Goal: Information Seeking & Learning: Learn about a topic

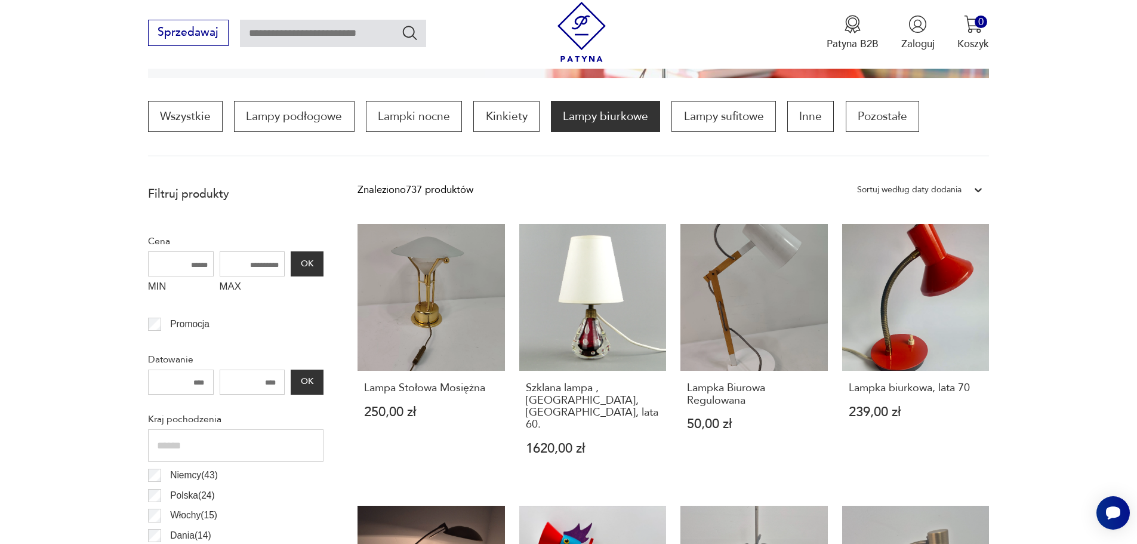
drag, startPoint x: 241, startPoint y: 263, endPoint x: 255, endPoint y: 260, distance: 14.6
click at [255, 260] on input "MAX" at bounding box center [253, 263] width 66 height 25
click at [263, 266] on input "MAX" at bounding box center [253, 263] width 66 height 25
type input "***"
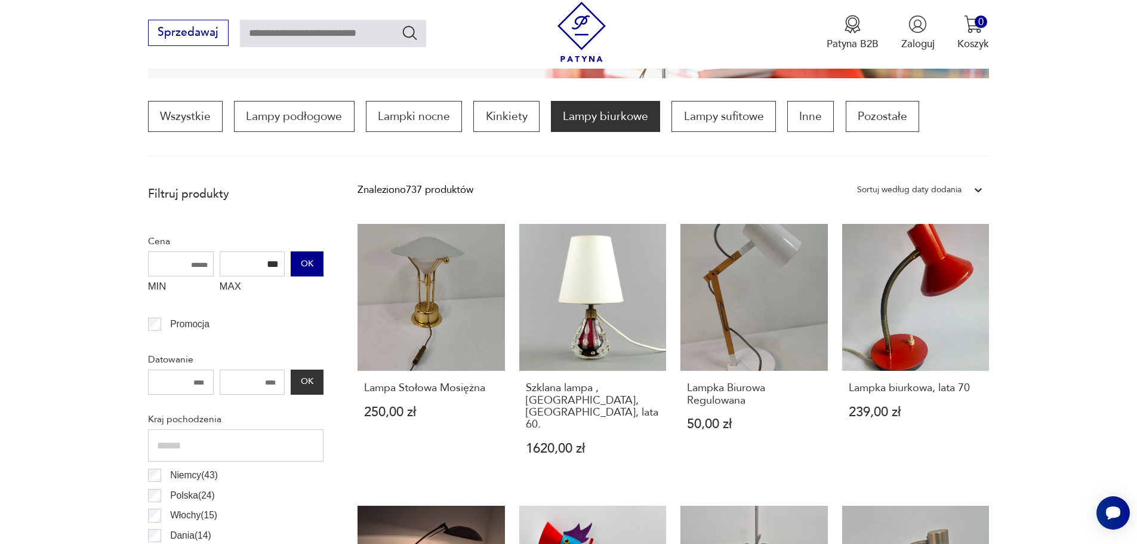
click at [313, 260] on button "OK" at bounding box center [307, 263] width 32 height 25
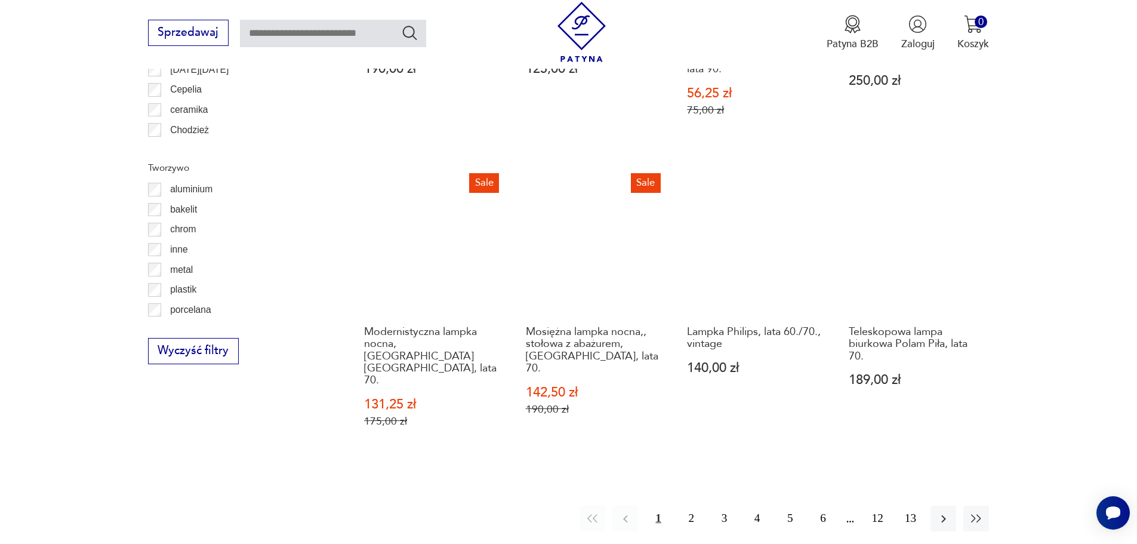
scroll to position [1309, 0]
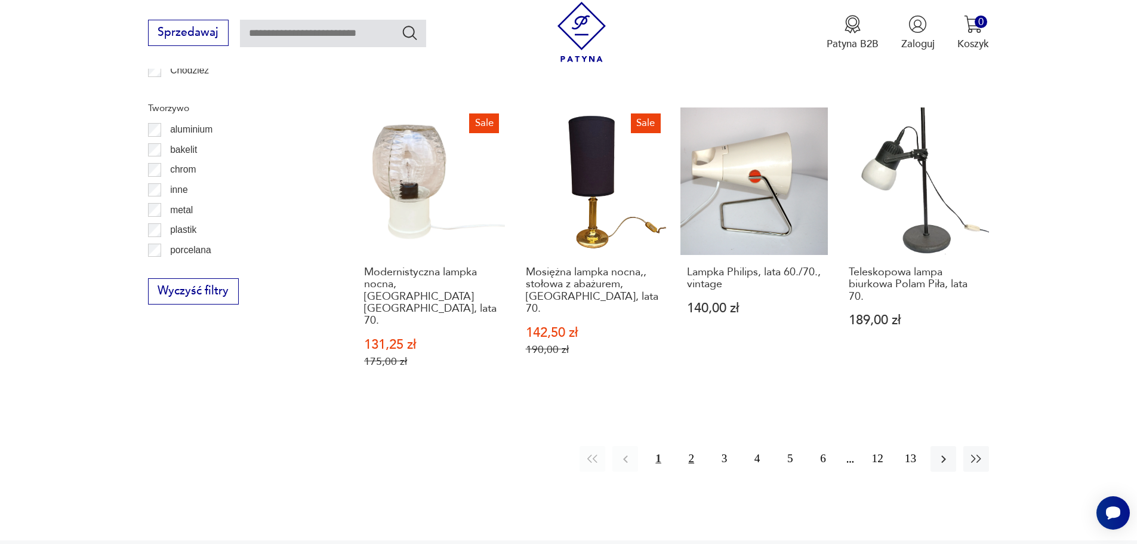
click at [687, 446] on button "2" at bounding box center [692, 459] width 26 height 26
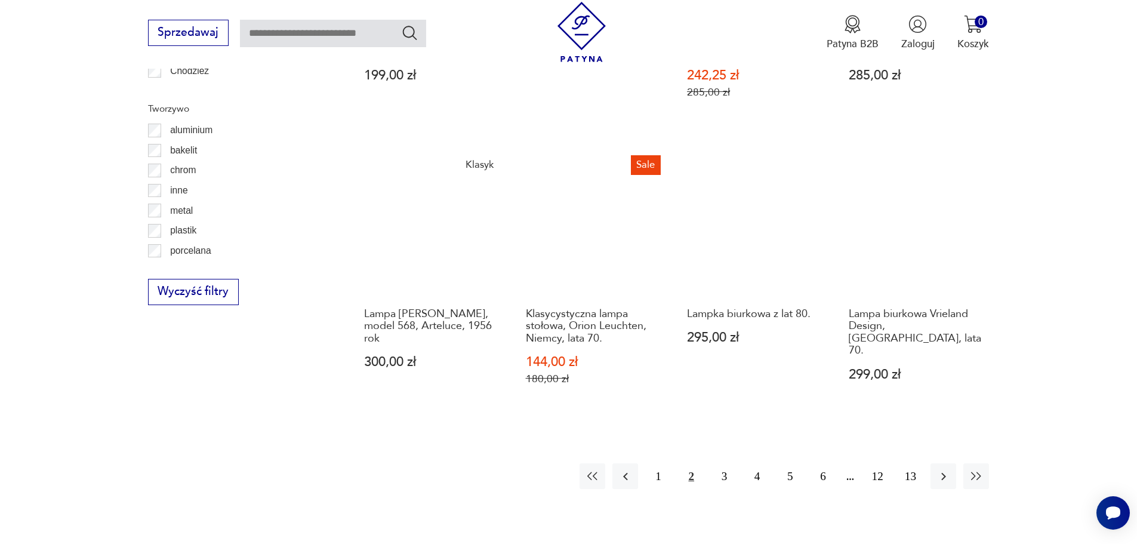
scroll to position [1309, 0]
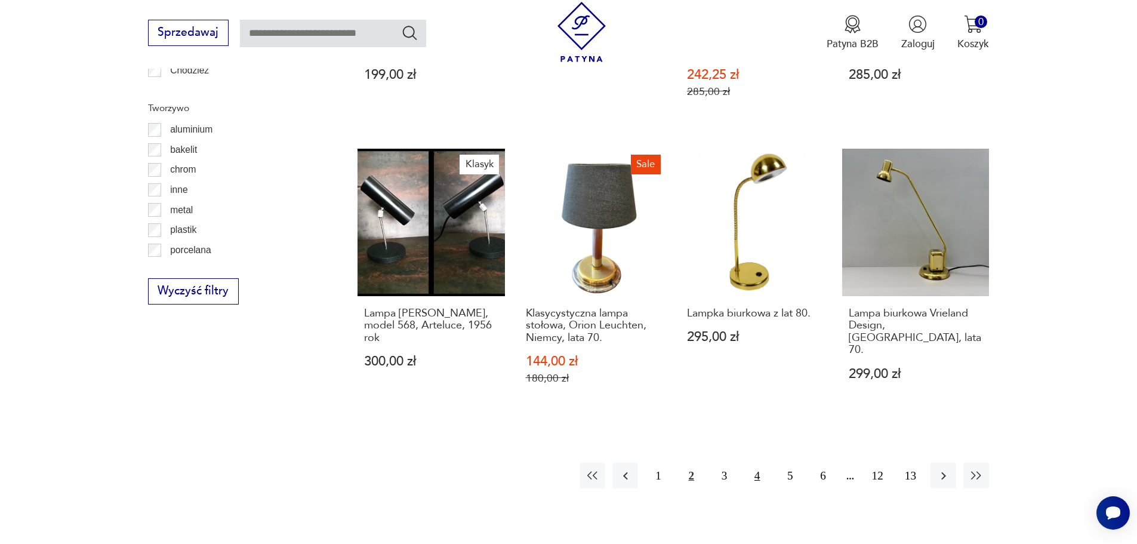
click at [760, 464] on button "4" at bounding box center [757, 476] width 26 height 26
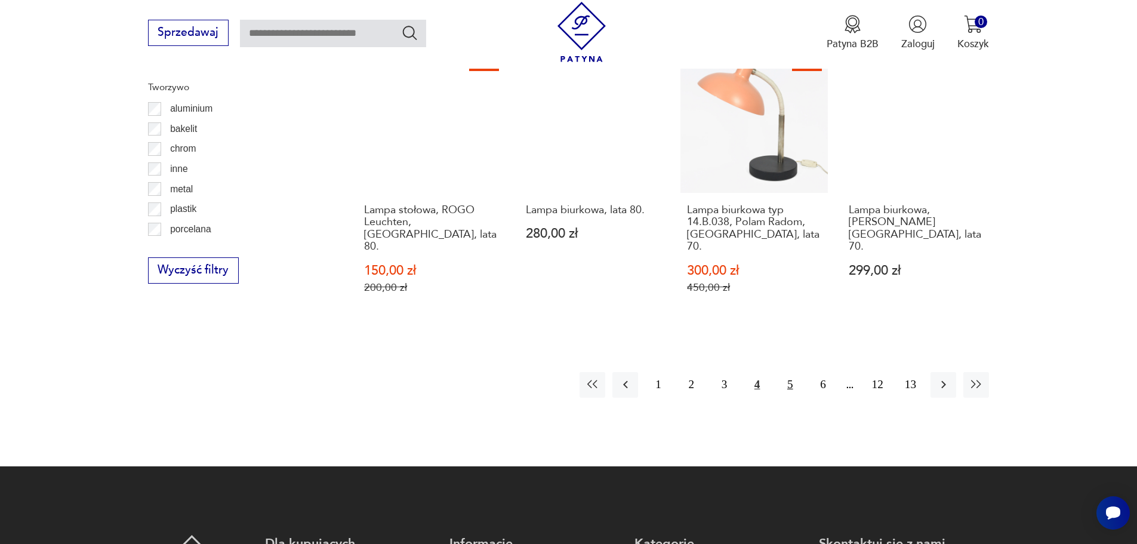
scroll to position [1309, 0]
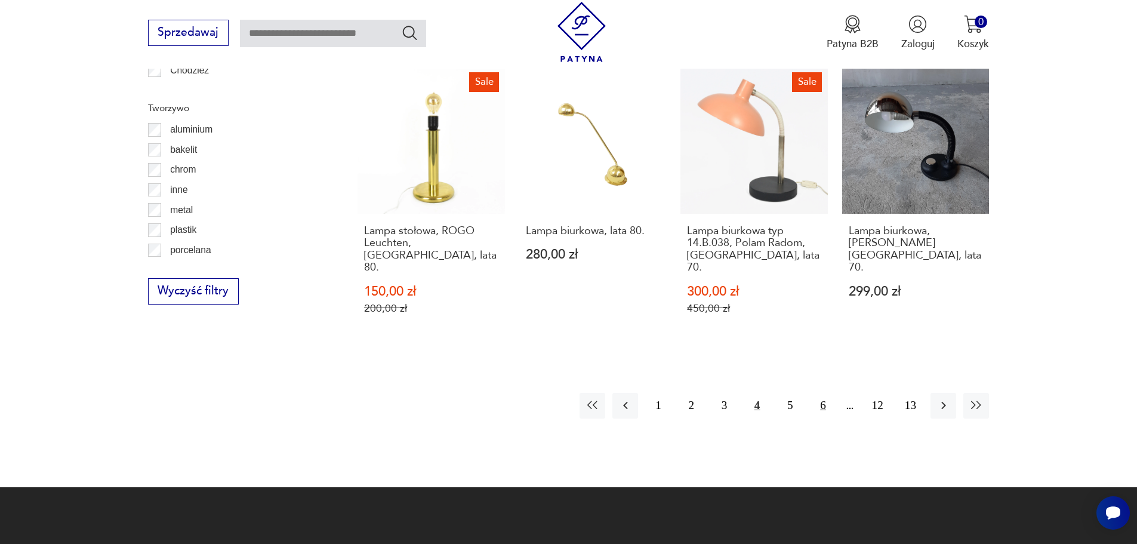
click at [817, 393] on button "6" at bounding box center [823, 406] width 26 height 26
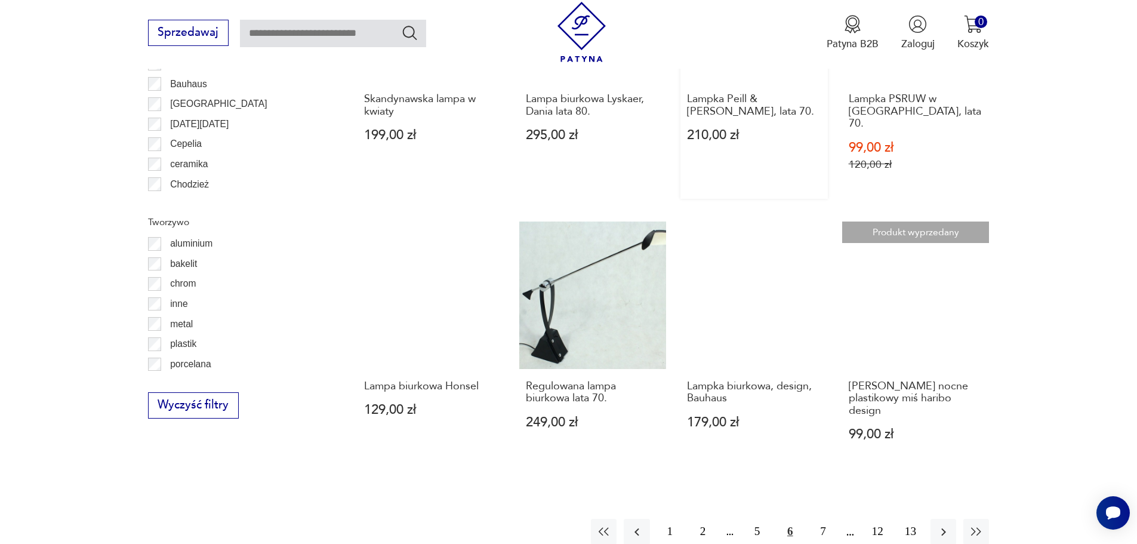
scroll to position [1309, 0]
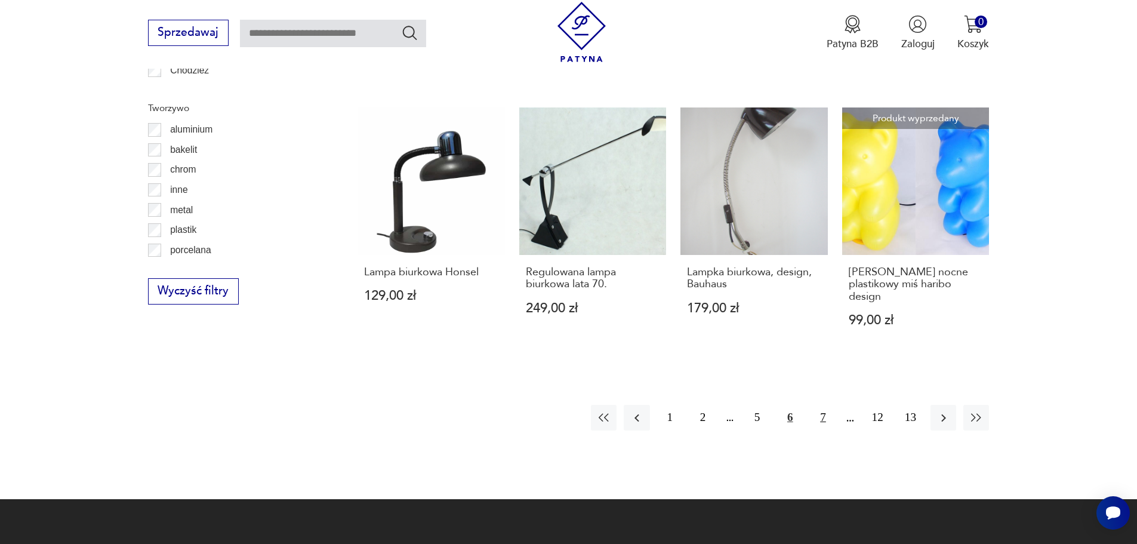
click at [816, 405] on button "7" at bounding box center [823, 418] width 26 height 26
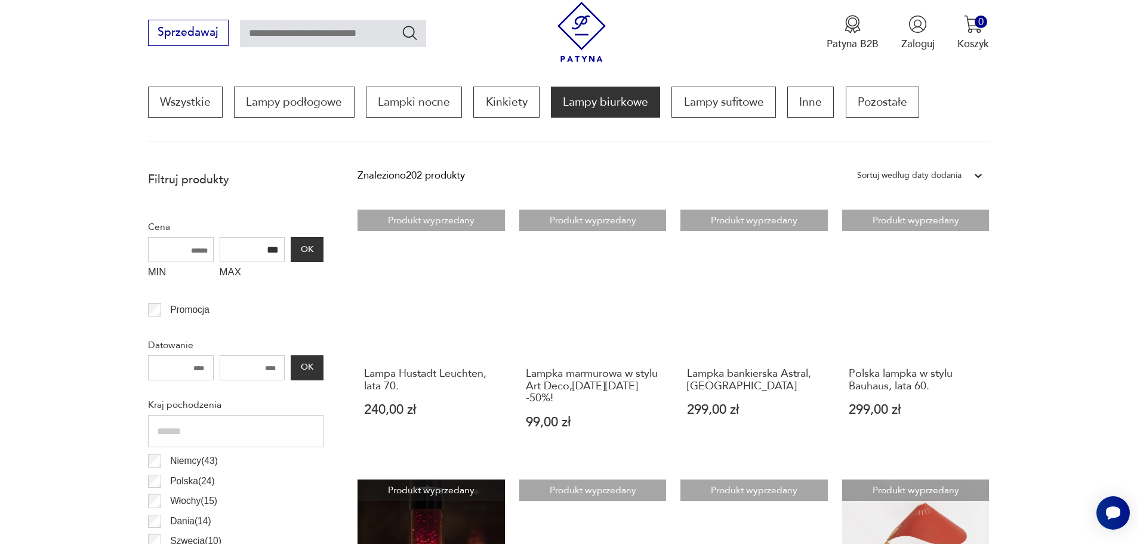
scroll to position [354, 0]
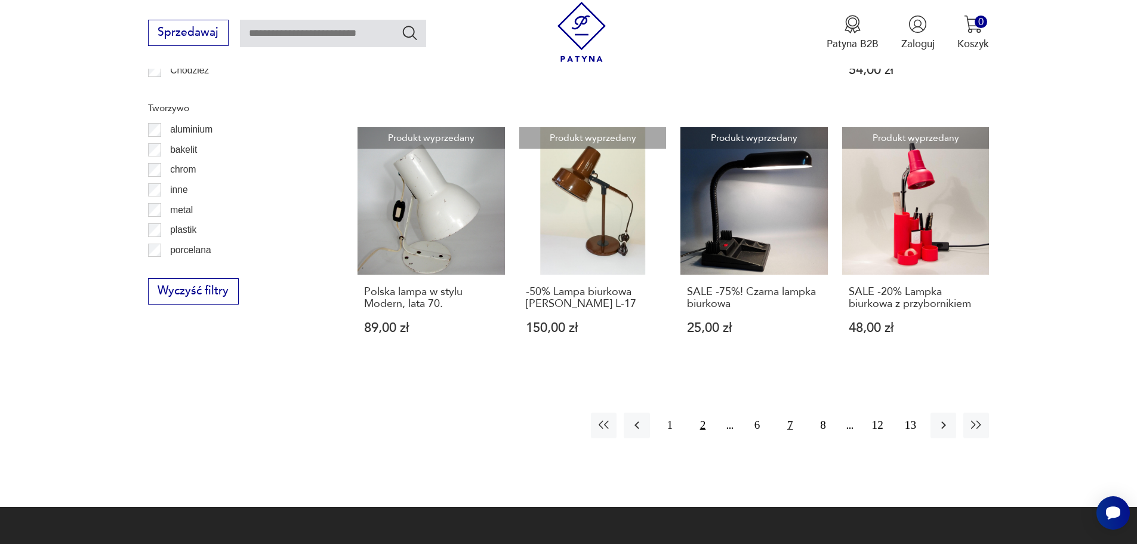
click at [704, 412] on button "2" at bounding box center [703, 425] width 26 height 26
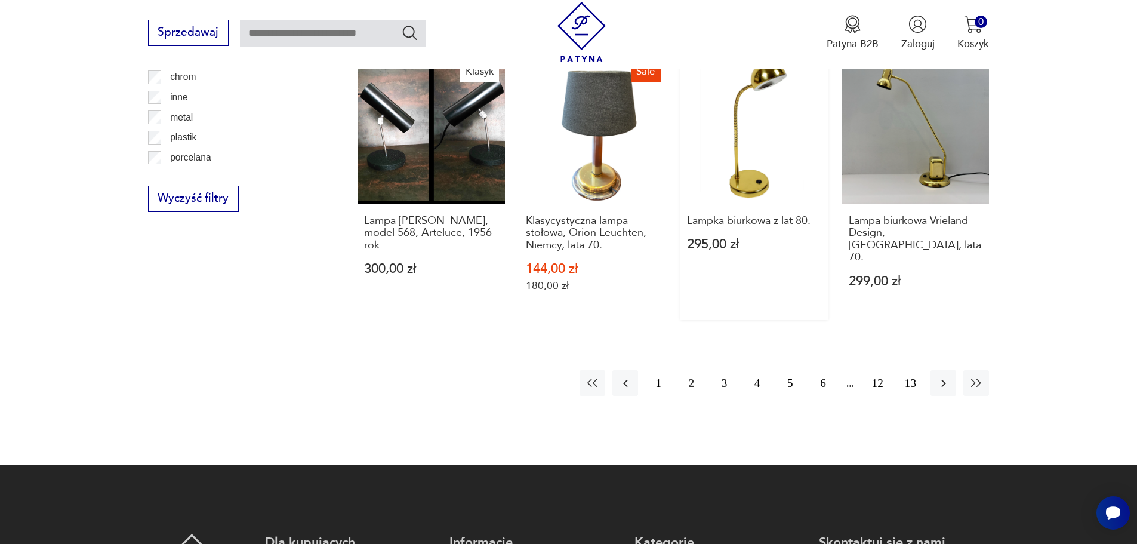
scroll to position [1429, 0]
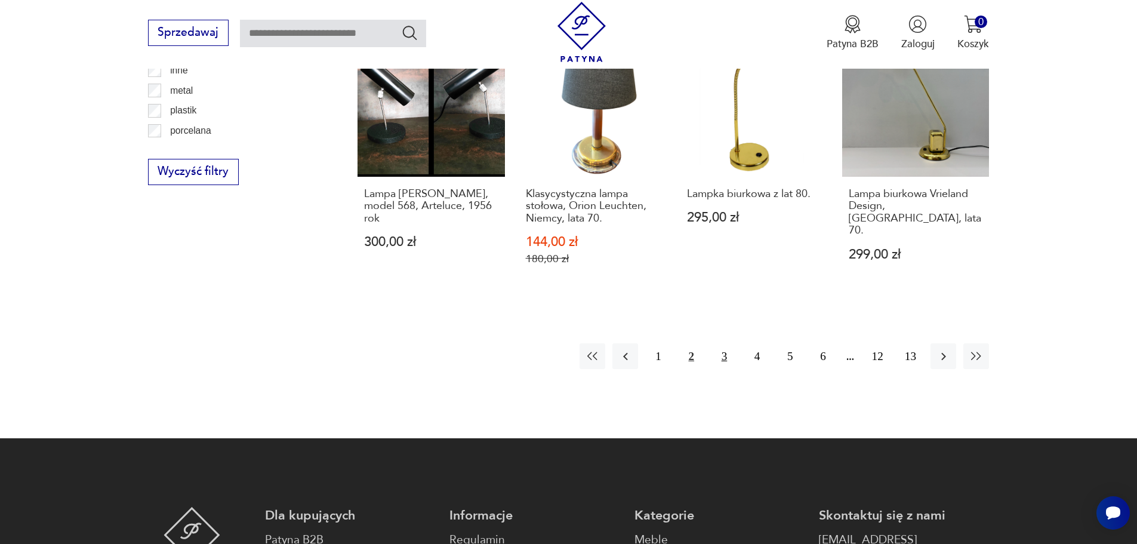
click at [726, 343] on button "3" at bounding box center [724, 356] width 26 height 26
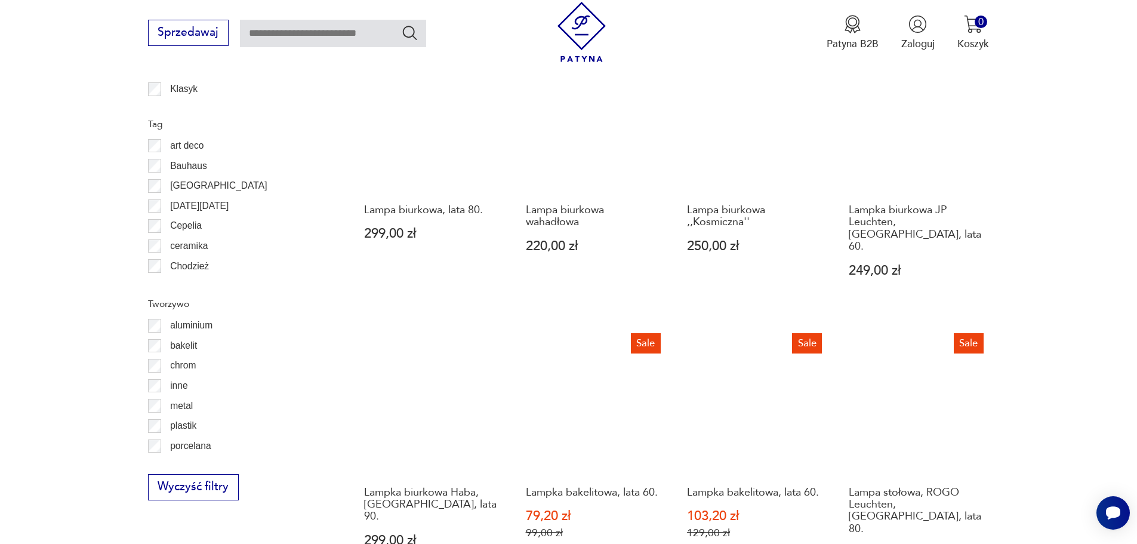
scroll to position [1190, 0]
